Goal: Information Seeking & Learning: Learn about a topic

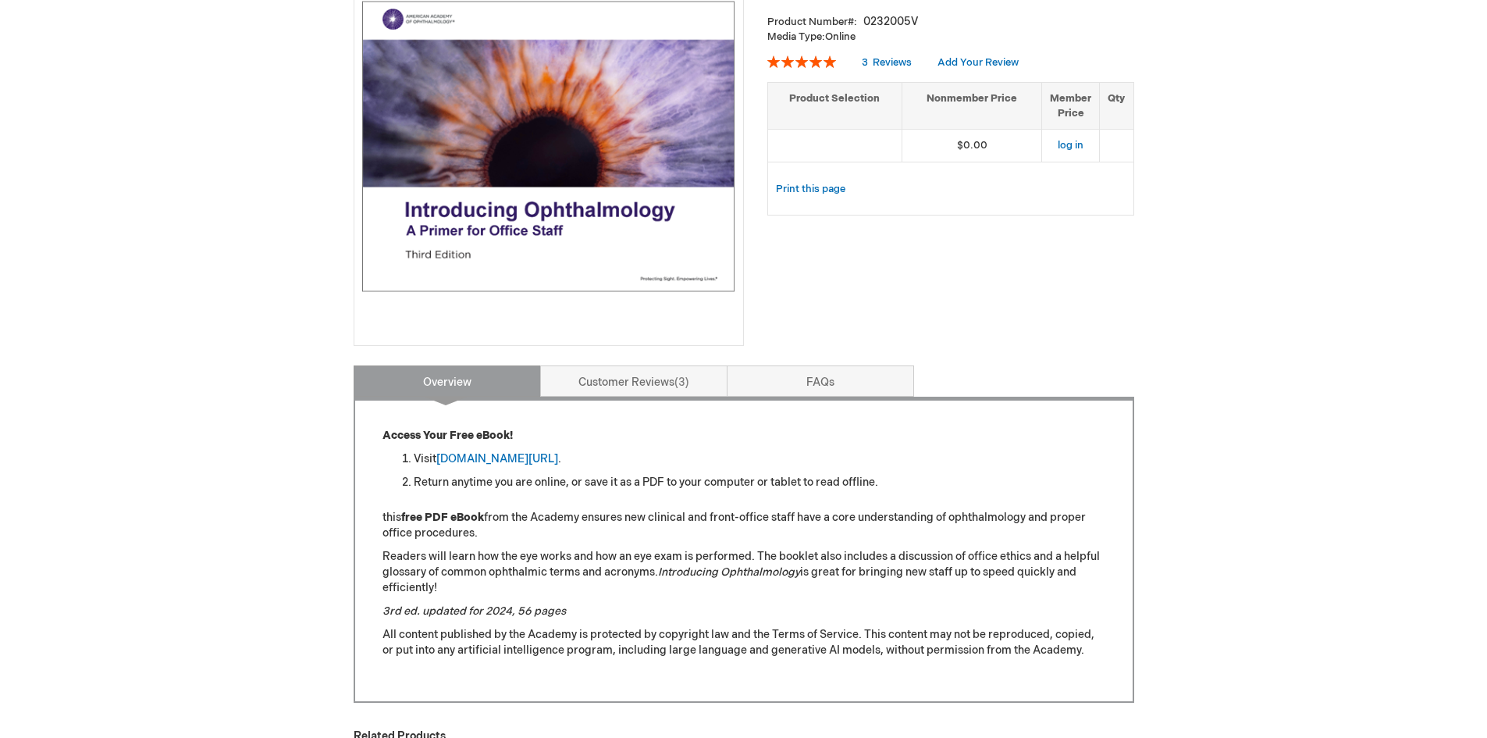
scroll to position [312, 0]
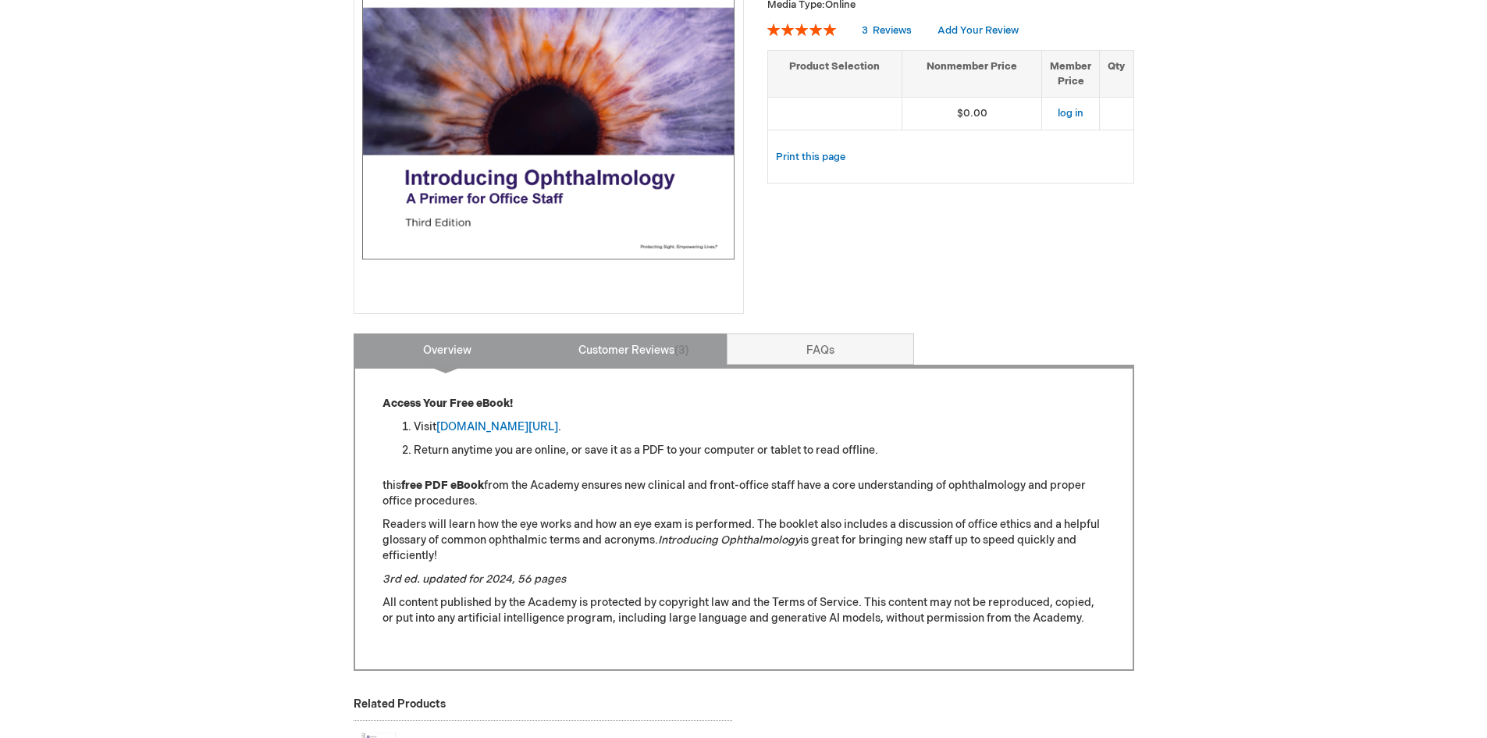
click at [635, 343] on link "Customer Reviews 3" at bounding box center [633, 348] width 187 height 31
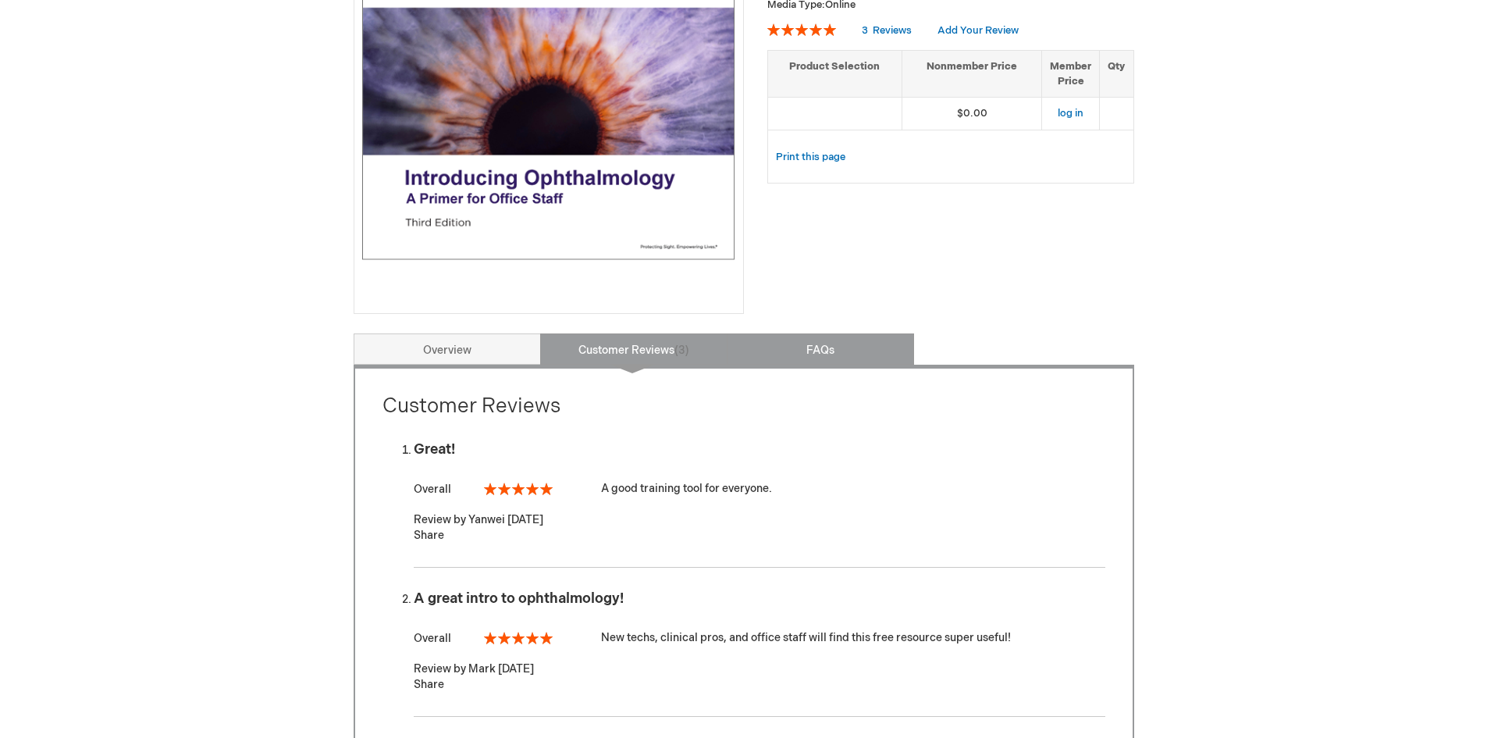
click at [784, 341] on link "FAQs" at bounding box center [820, 348] width 187 height 31
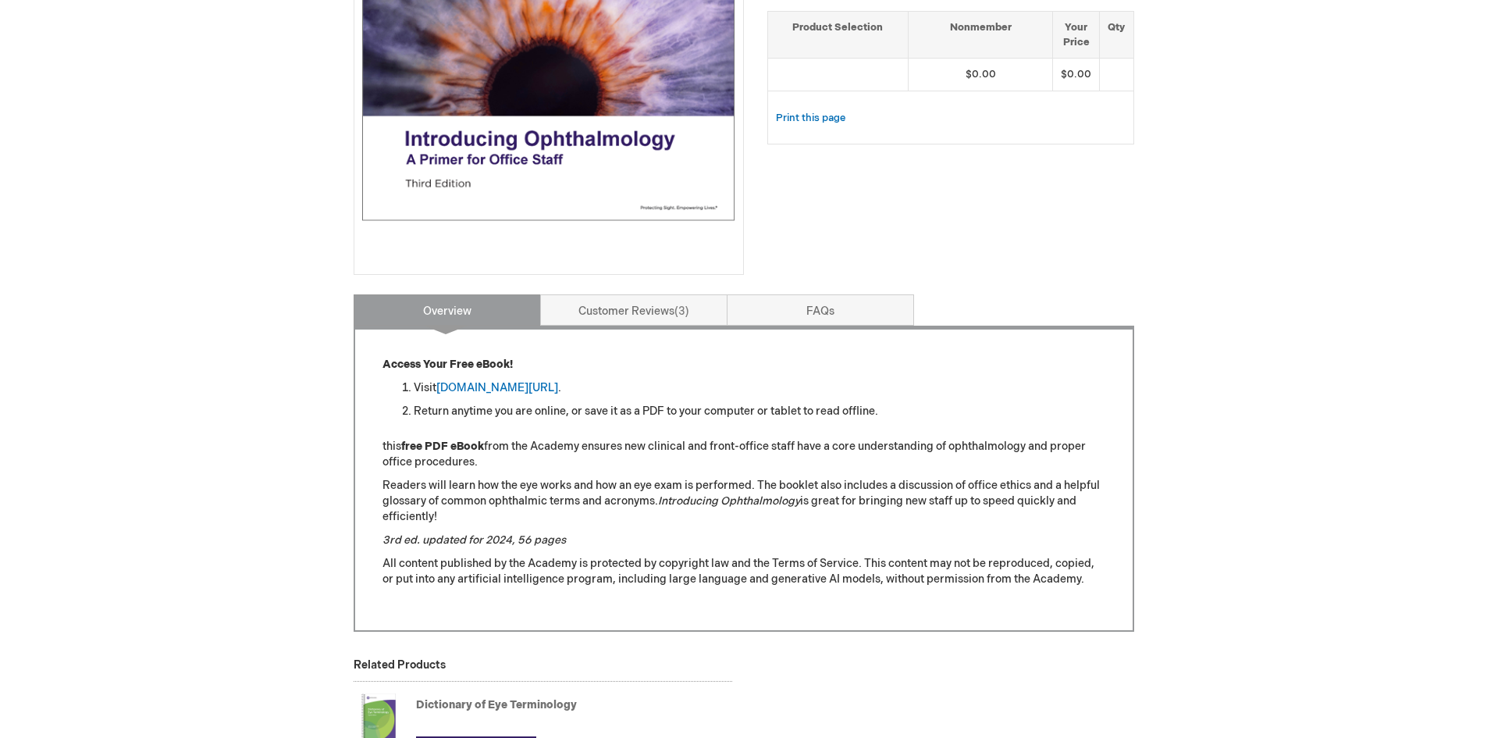
scroll to position [64, 0]
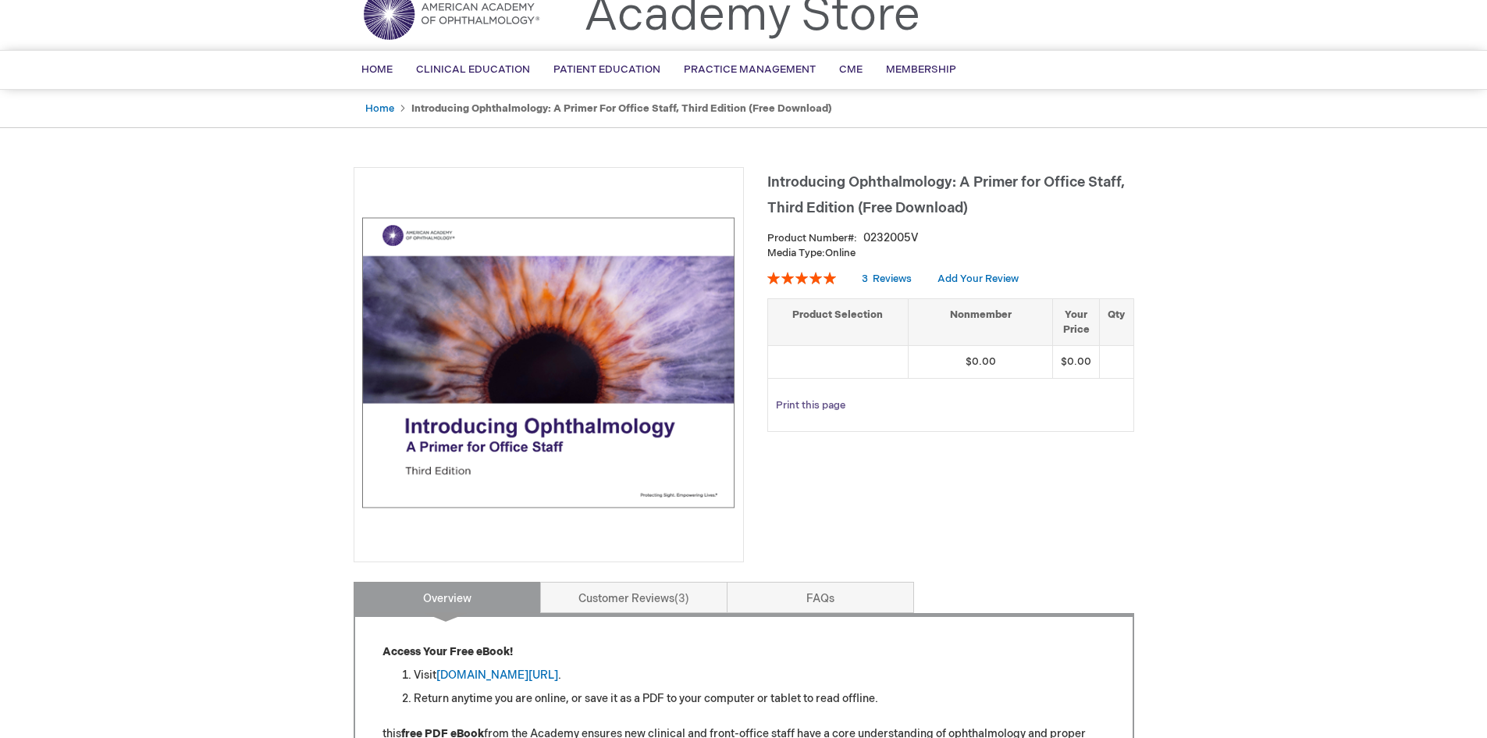
click at [833, 409] on link "Print this page" at bounding box center [810, 406] width 69 height 20
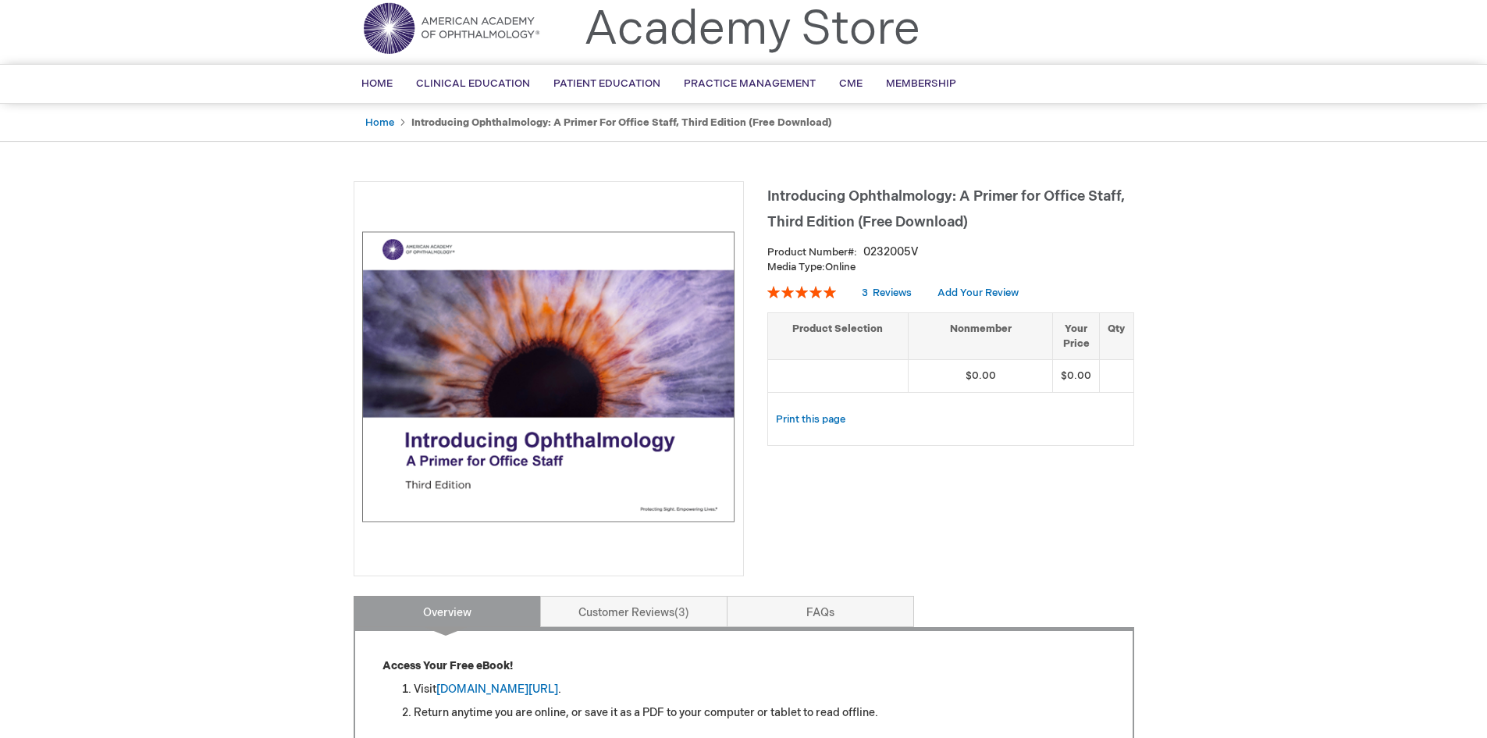
scroll to position [0, 0]
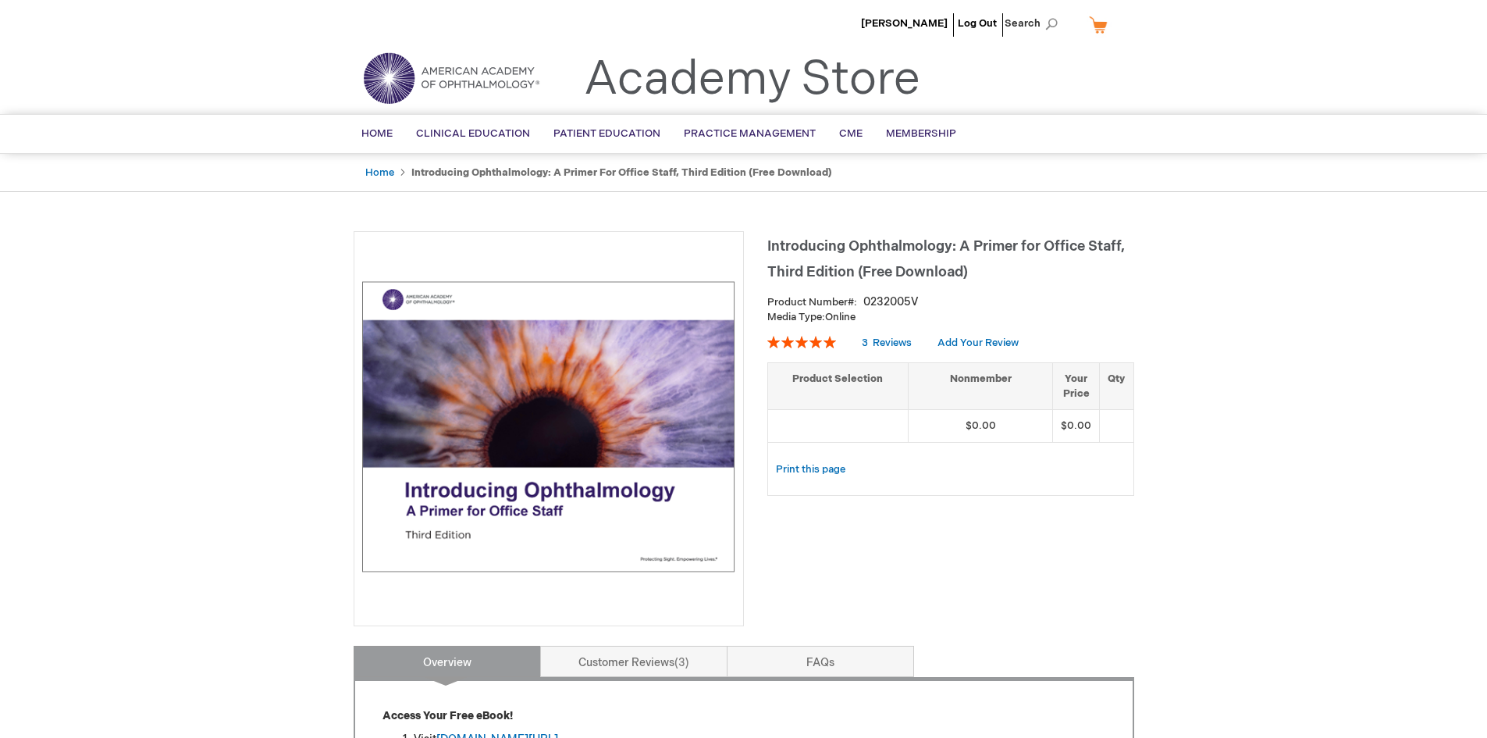
click at [852, 267] on span "Introducing Ophthalmology: A Primer for Office Staff, Third Edition (Free Downl…" at bounding box center [945, 259] width 357 height 42
click at [615, 340] on img at bounding box center [548, 426] width 373 height 373
click at [965, 263] on h1 "Introducing Ophthalmology: A Primer for Office Staff, Third Edition (Free Downl…" at bounding box center [950, 257] width 367 height 52
click at [1015, 426] on td "$0.00" at bounding box center [980, 426] width 145 height 33
click at [823, 468] on link "Print this page" at bounding box center [810, 470] width 69 height 20
